Goal: Task Accomplishment & Management: Complete application form

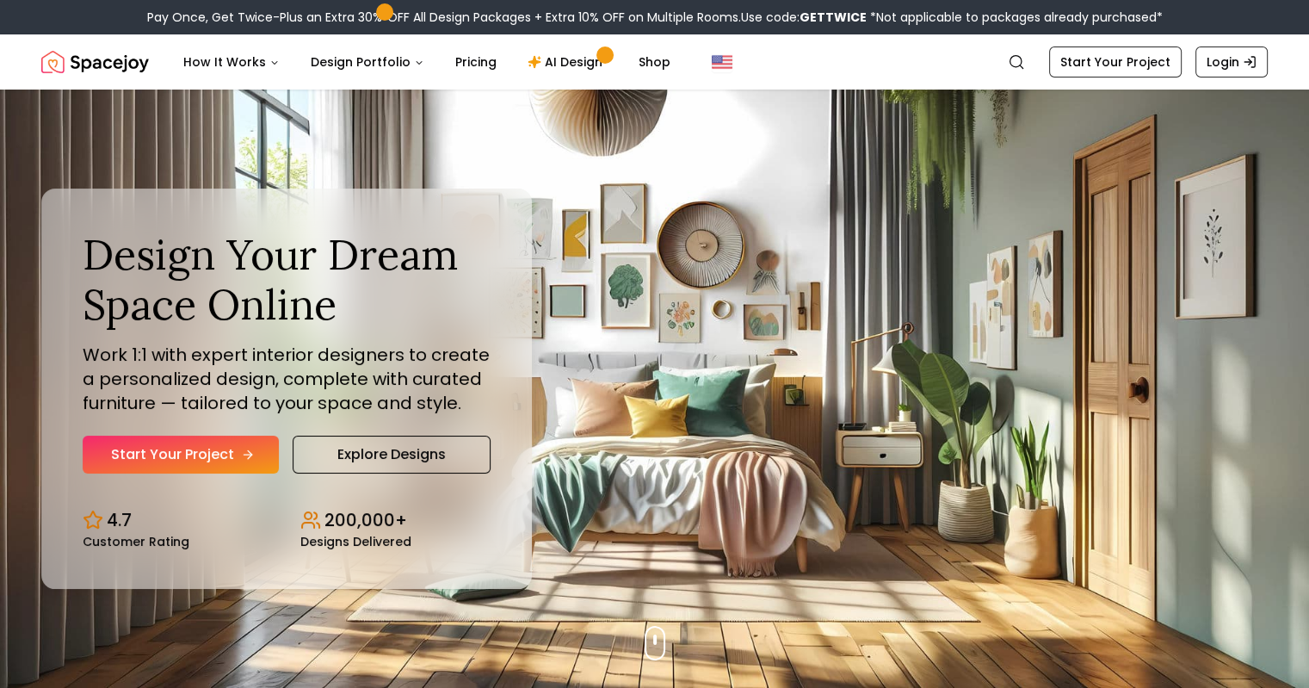
click at [165, 453] on link "Start Your Project" at bounding box center [181, 455] width 196 height 38
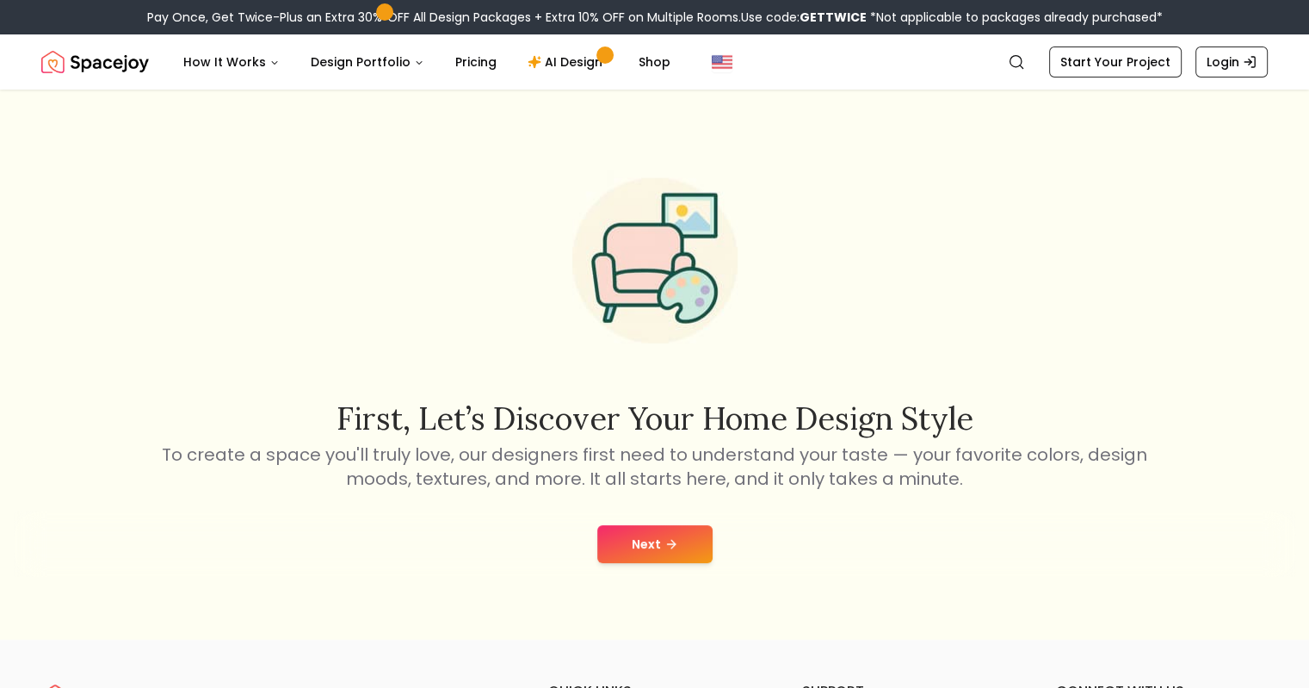
click at [654, 534] on button "Next" at bounding box center [654, 544] width 115 height 38
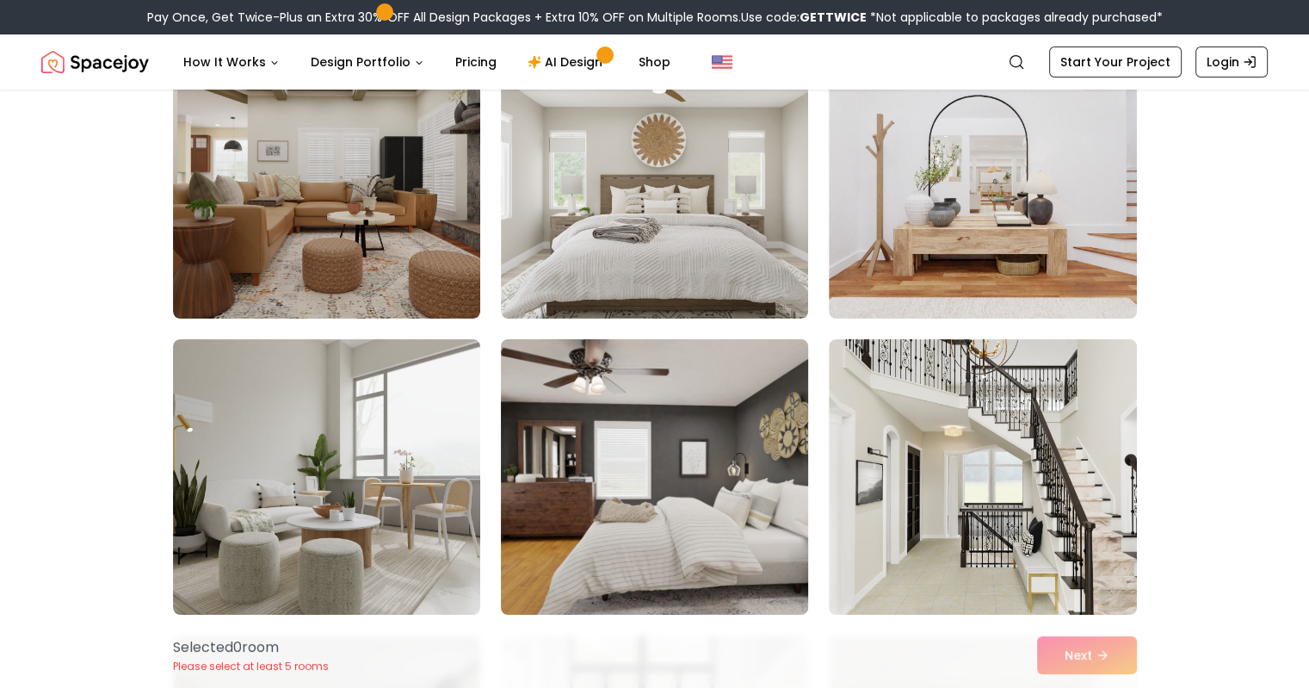
scroll to position [172, 0]
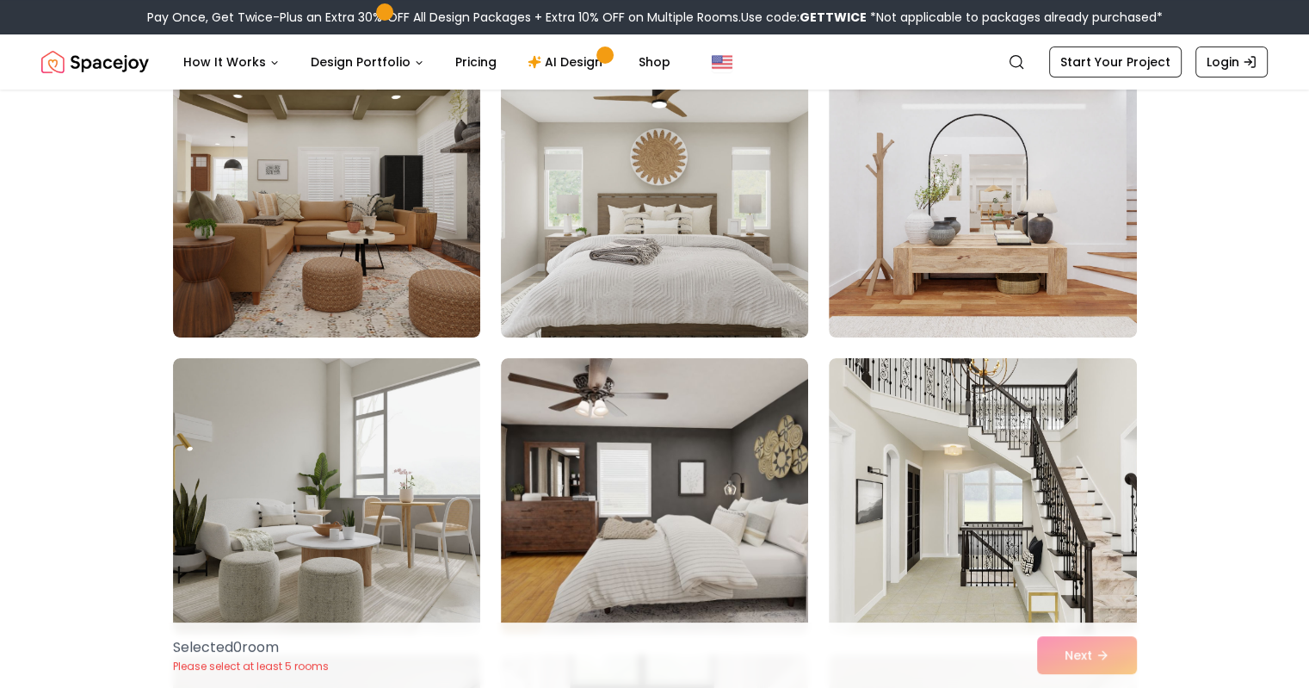
click at [670, 262] on img at bounding box center [654, 199] width 323 height 289
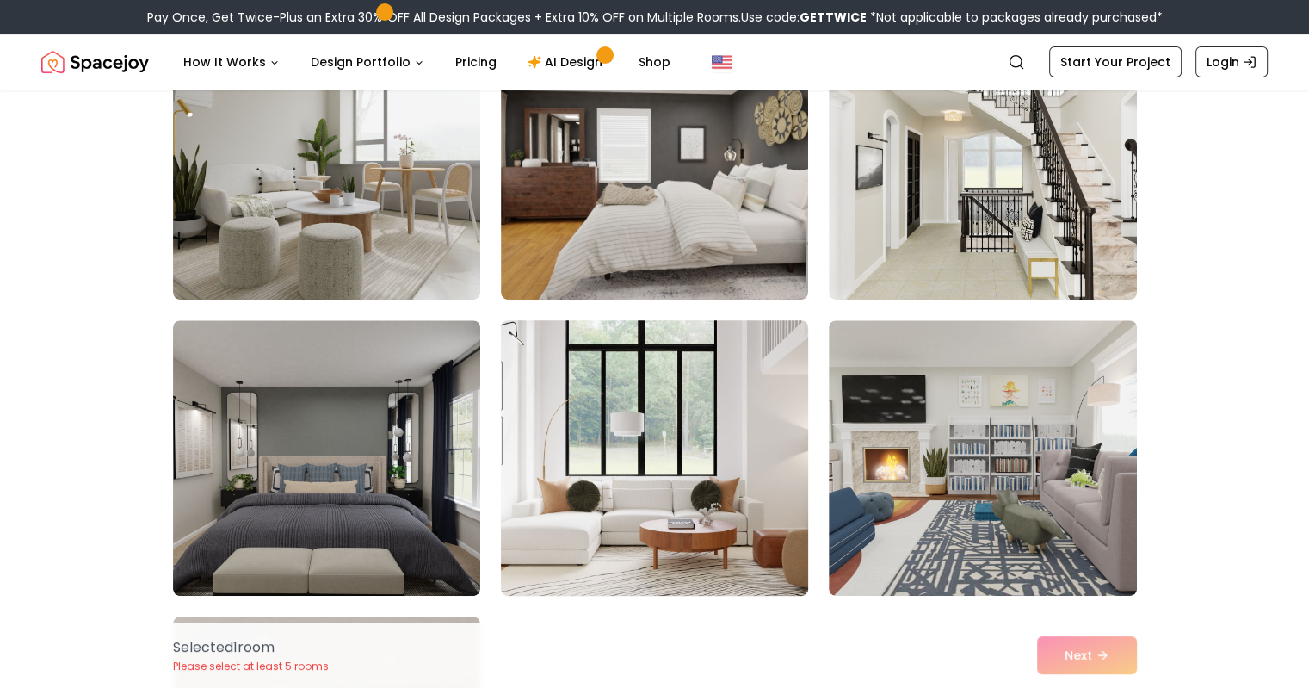
scroll to position [516, 0]
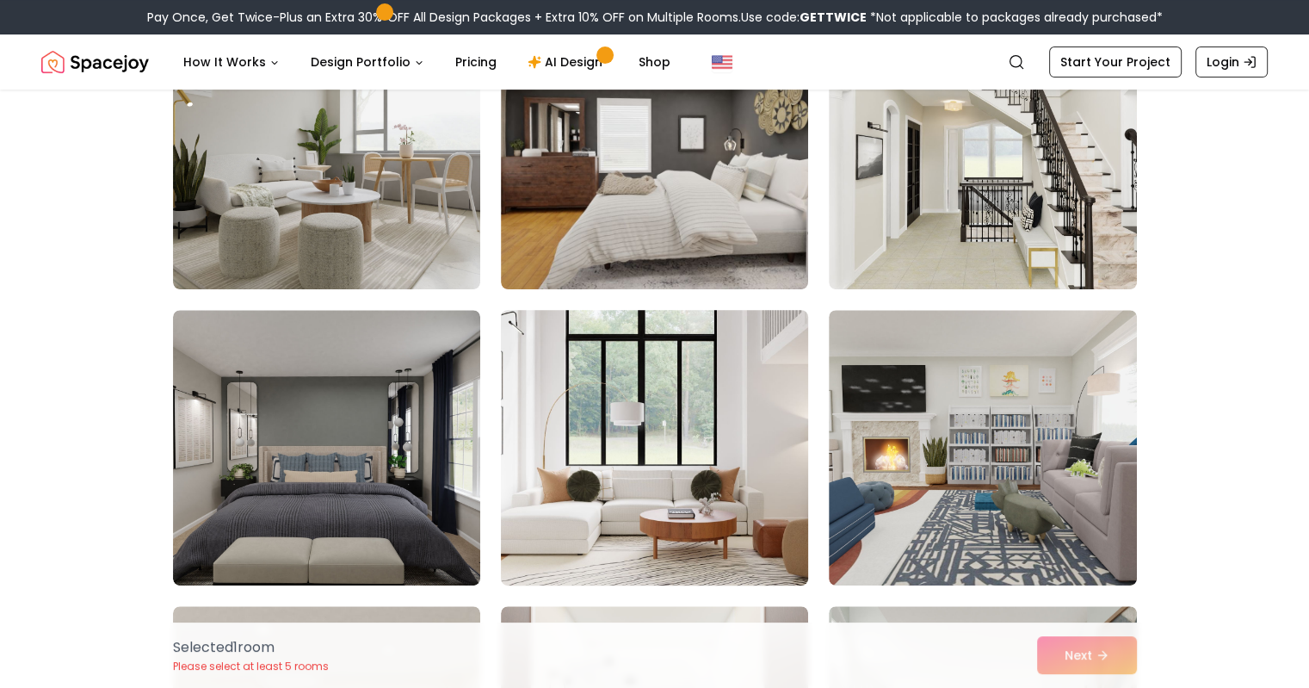
click at [719, 450] on img at bounding box center [654, 447] width 323 height 289
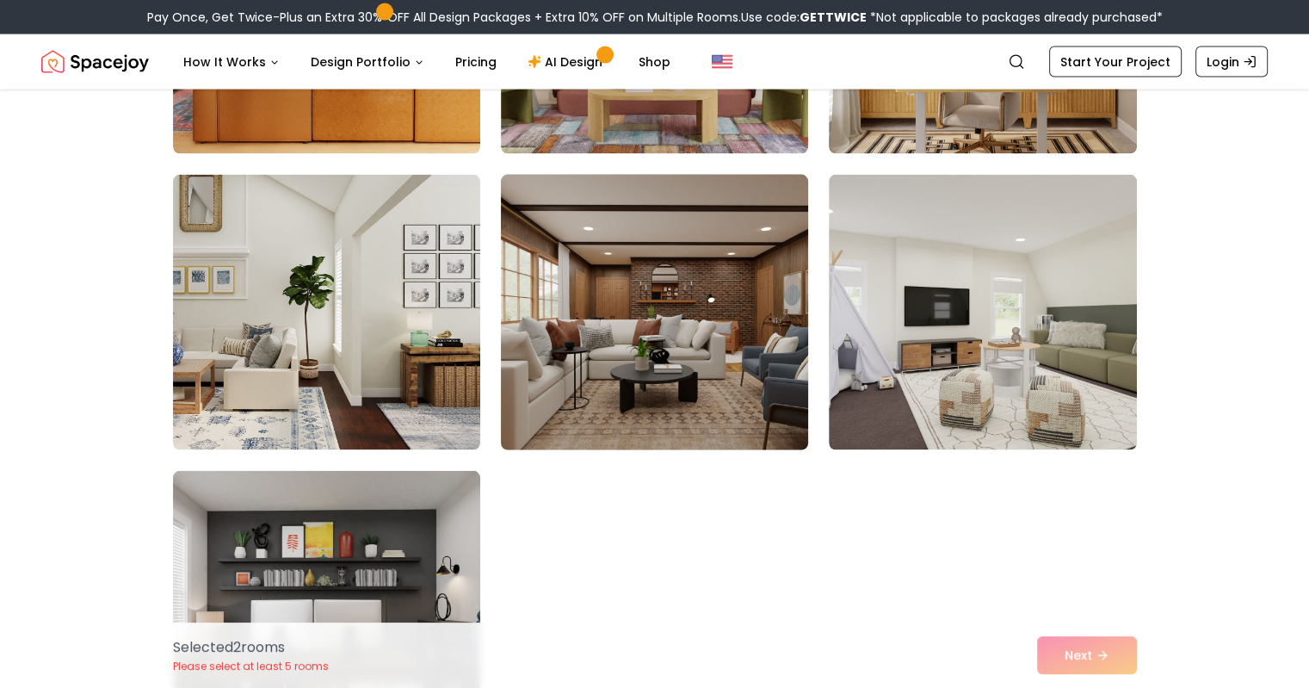
scroll to position [3615, 0]
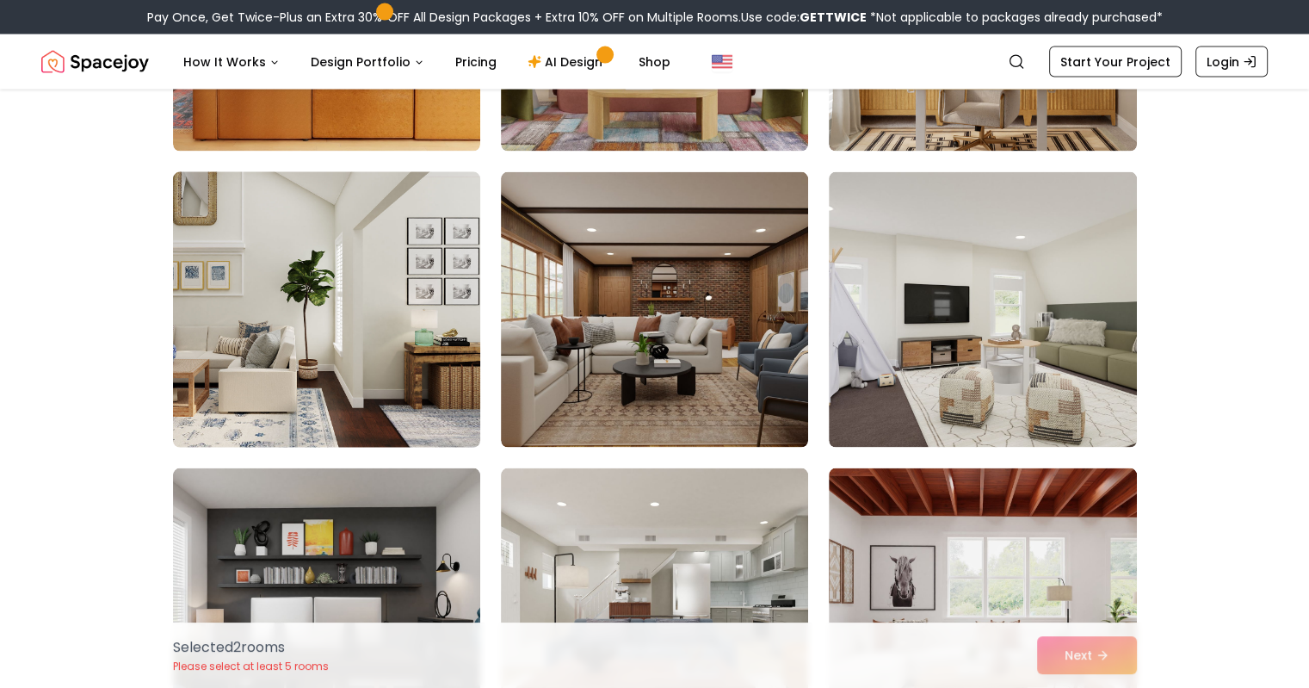
click at [412, 308] on img at bounding box center [326, 309] width 323 height 289
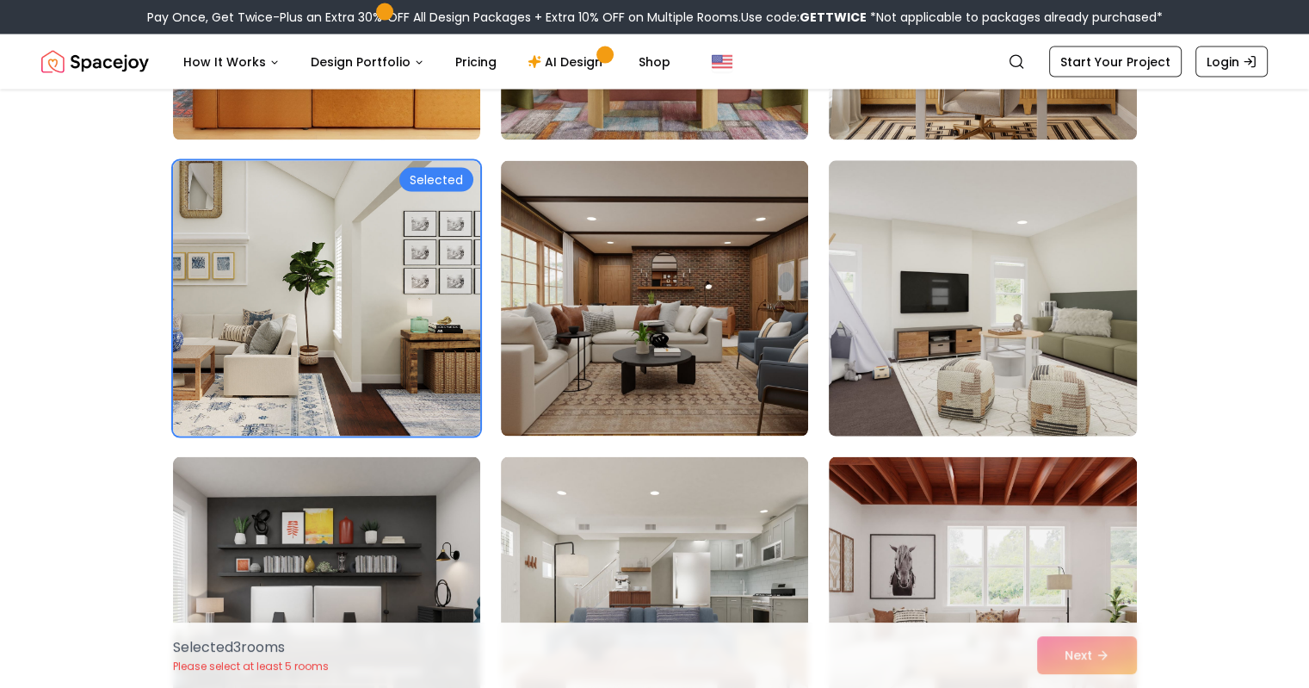
scroll to position [3787, 0]
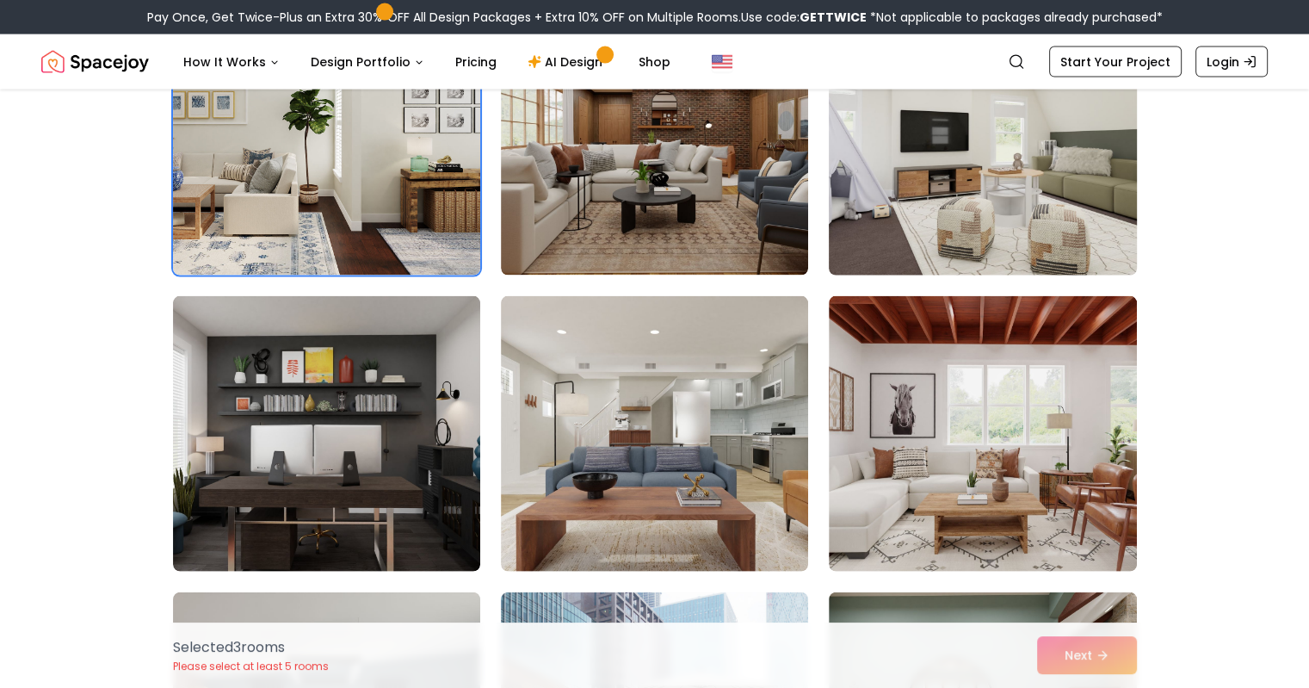
click at [1042, 173] on img at bounding box center [982, 137] width 323 height 289
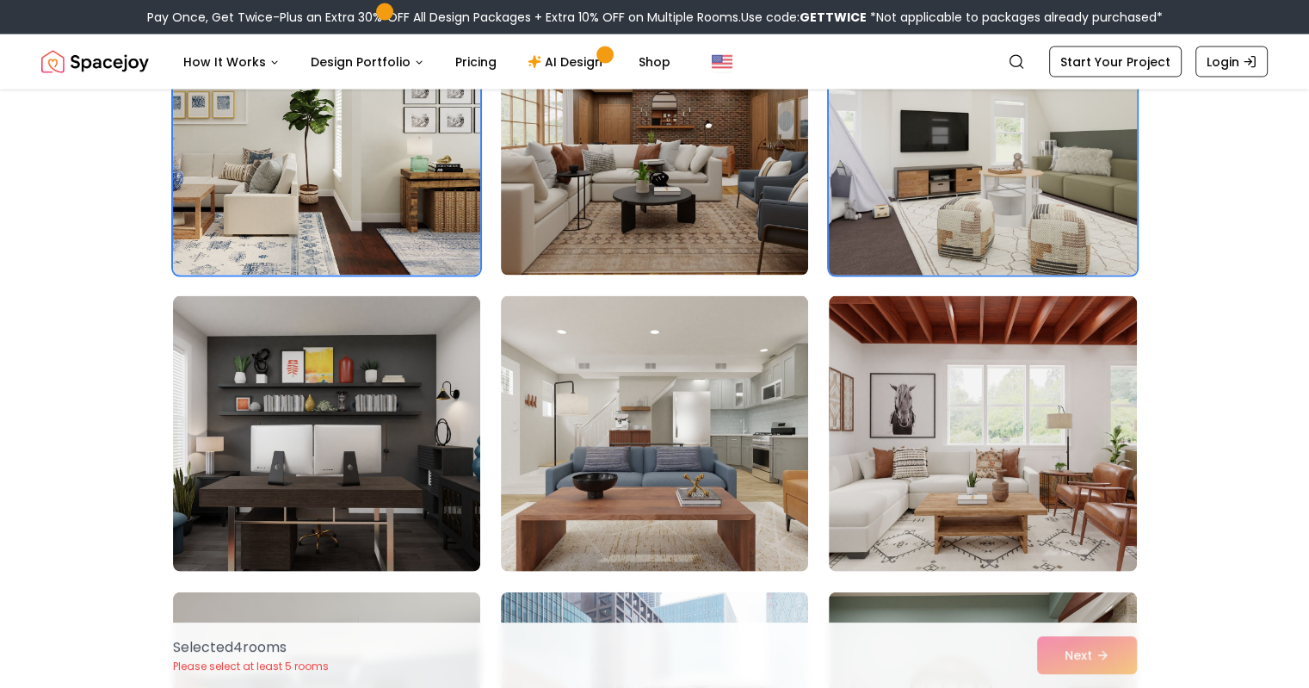
click at [987, 204] on img at bounding box center [982, 137] width 323 height 289
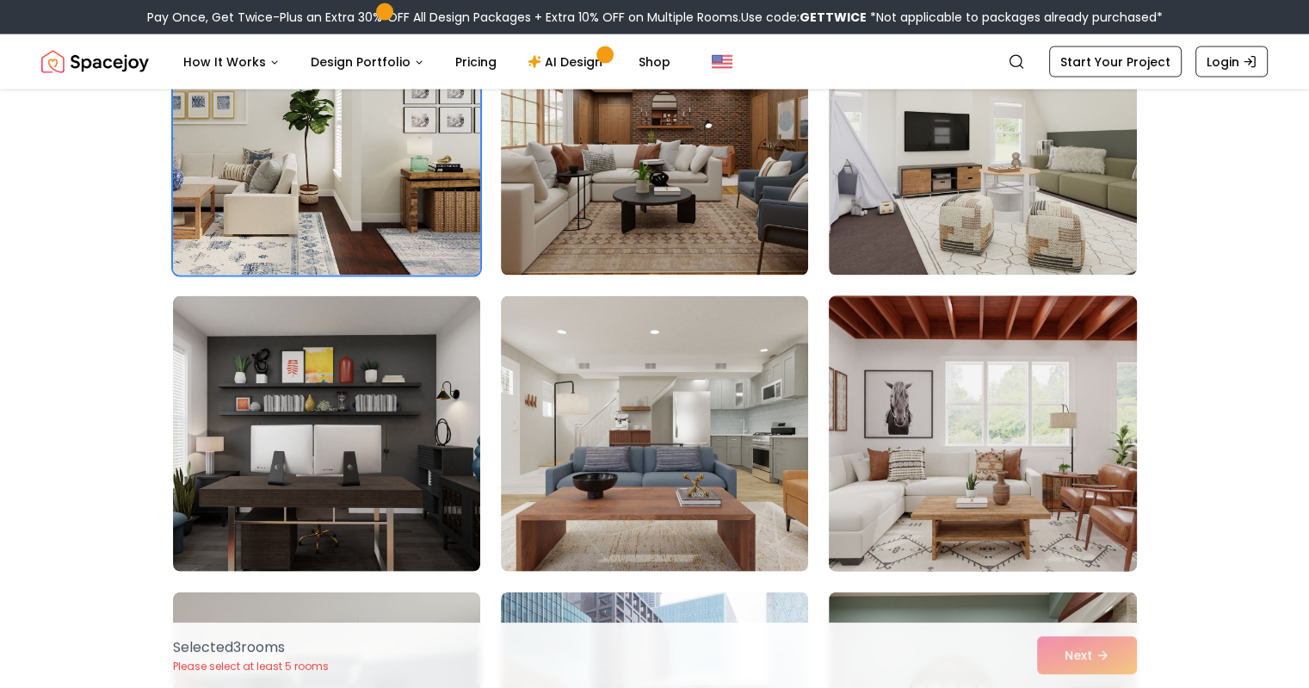
click at [971, 392] on img at bounding box center [982, 433] width 323 height 289
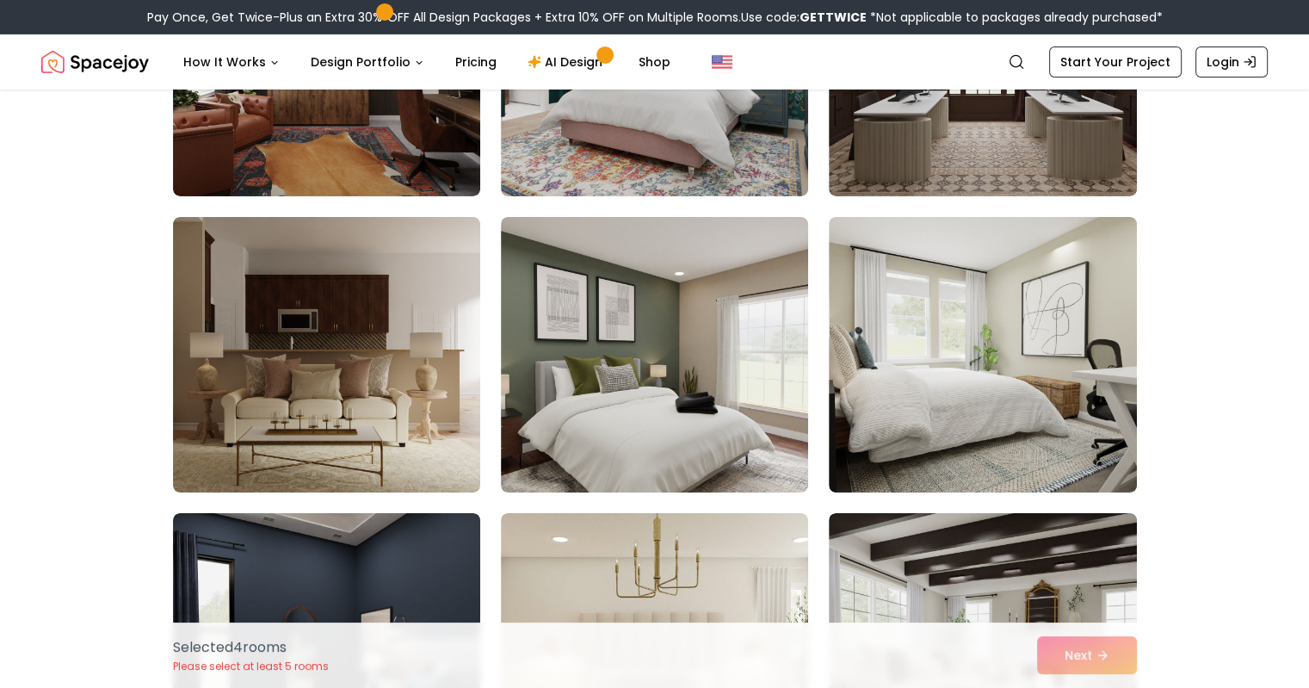
scroll to position [6197, 0]
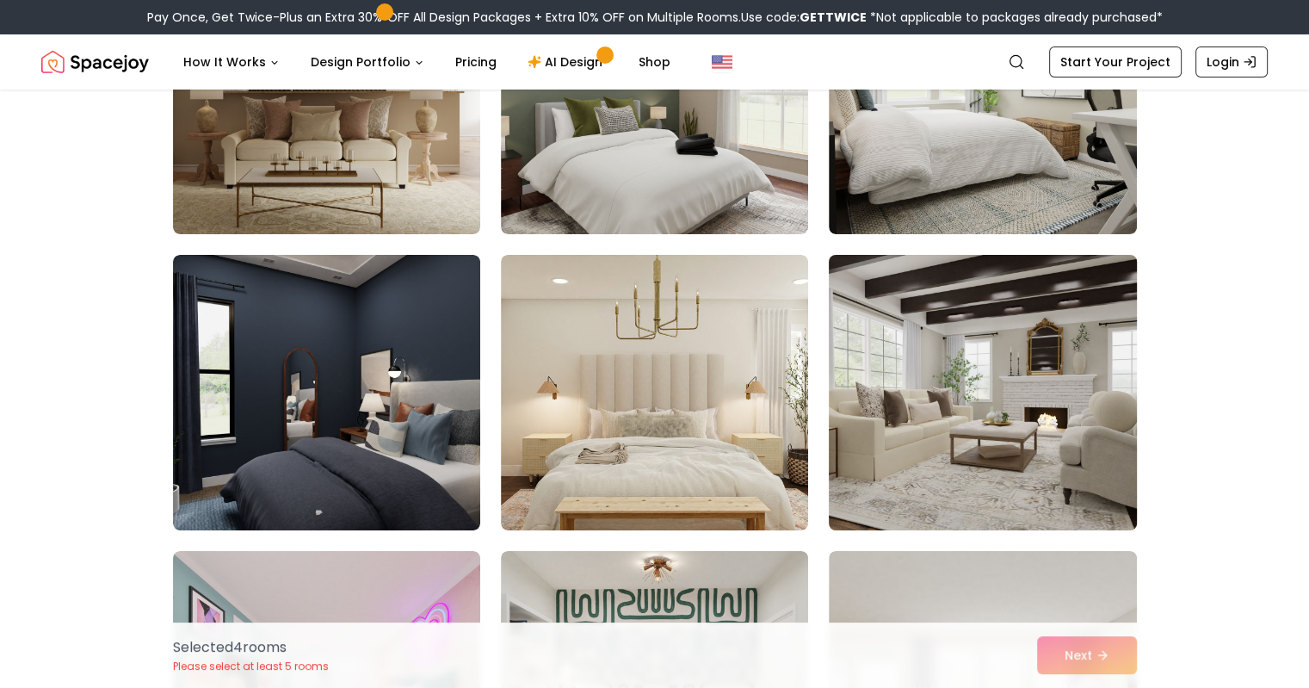
click at [897, 423] on img at bounding box center [982, 392] width 323 height 289
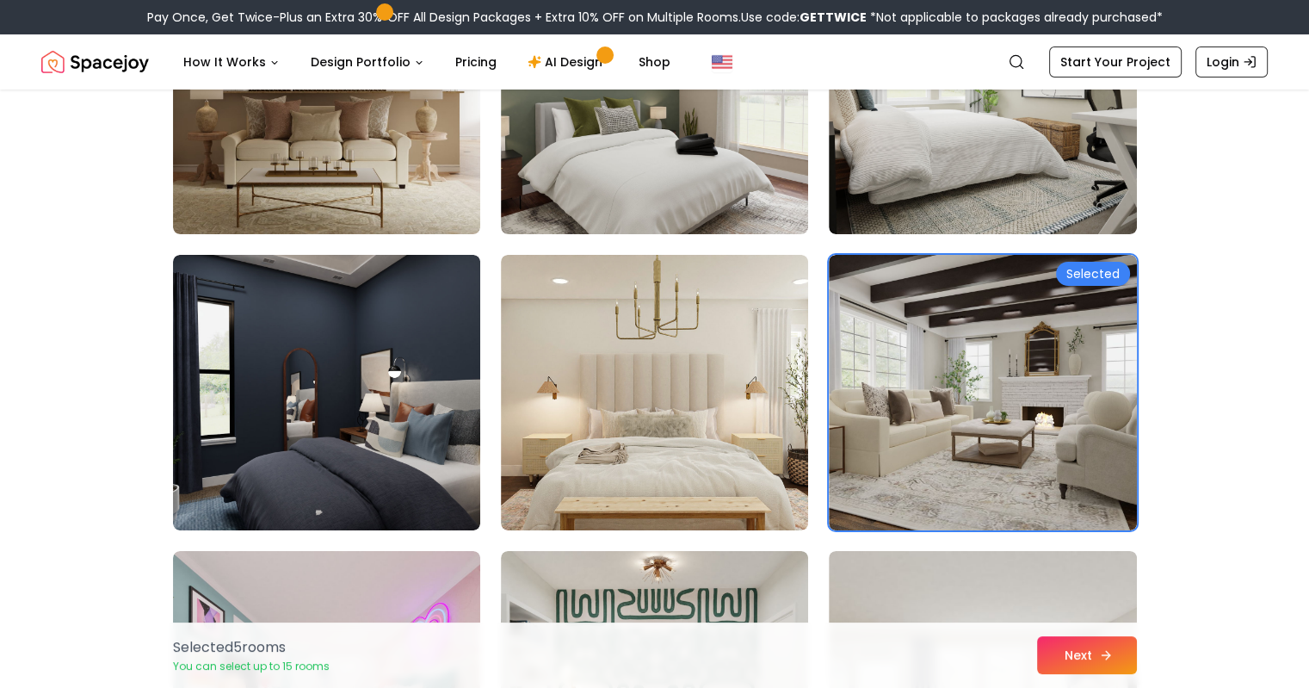
click at [1055, 641] on button "Next" at bounding box center [1087, 655] width 100 height 38
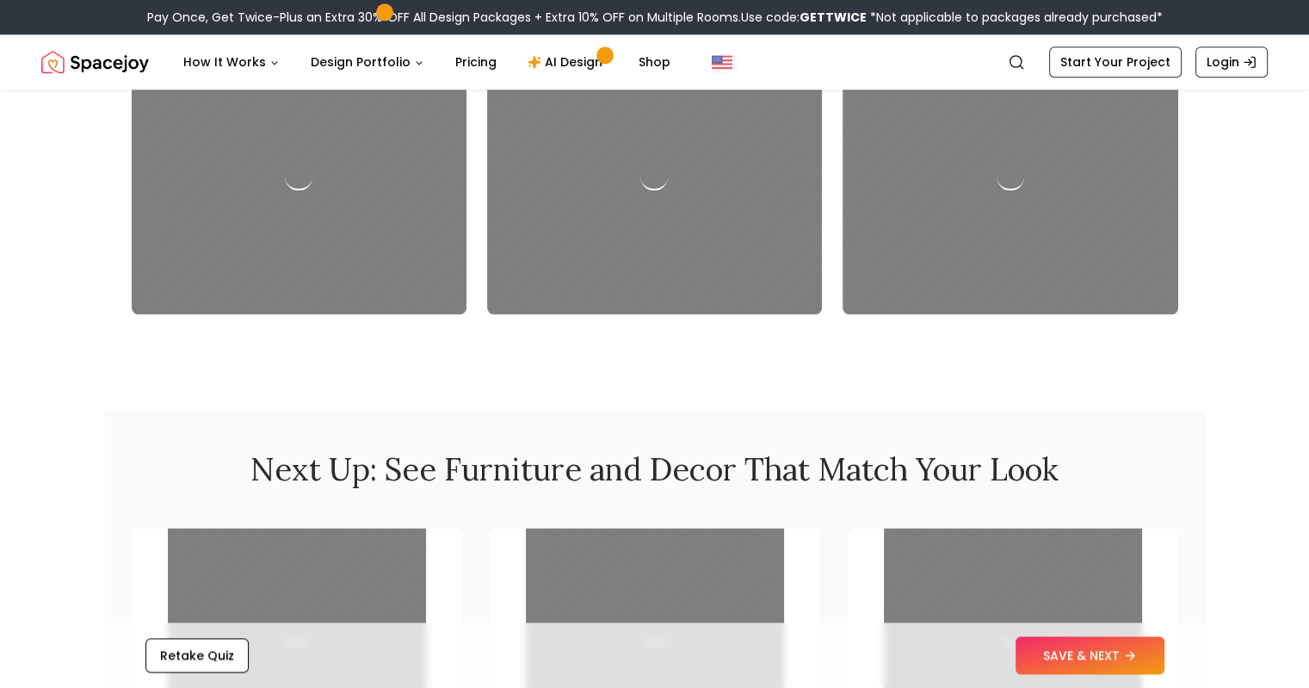
scroll to position [2238, 0]
